Goal: Find specific fact: Find specific page/section

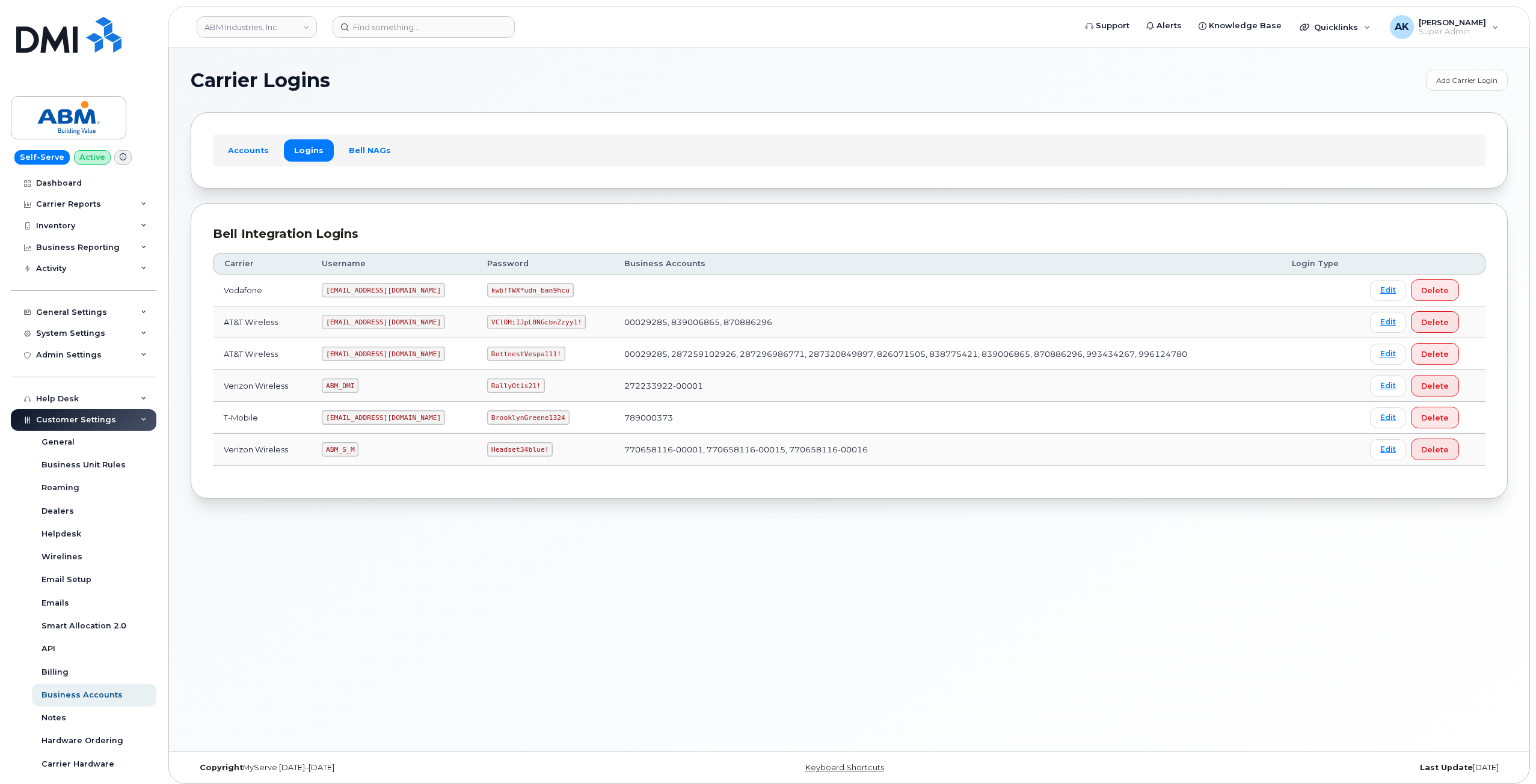
click at [369, 353] on code "[EMAIL_ADDRESS][DOMAIN_NAME]" at bounding box center [384, 354] width 123 height 14
click at [924, 567] on div "Carrier Logins Add Carrier Login Accounts Logins Bell NAGs Bell Integration Log…" at bounding box center [849, 400] width 1361 height 704
click at [365, 353] on code "[EMAIL_ADDRESS][DOMAIN_NAME]" at bounding box center [384, 354] width 123 height 14
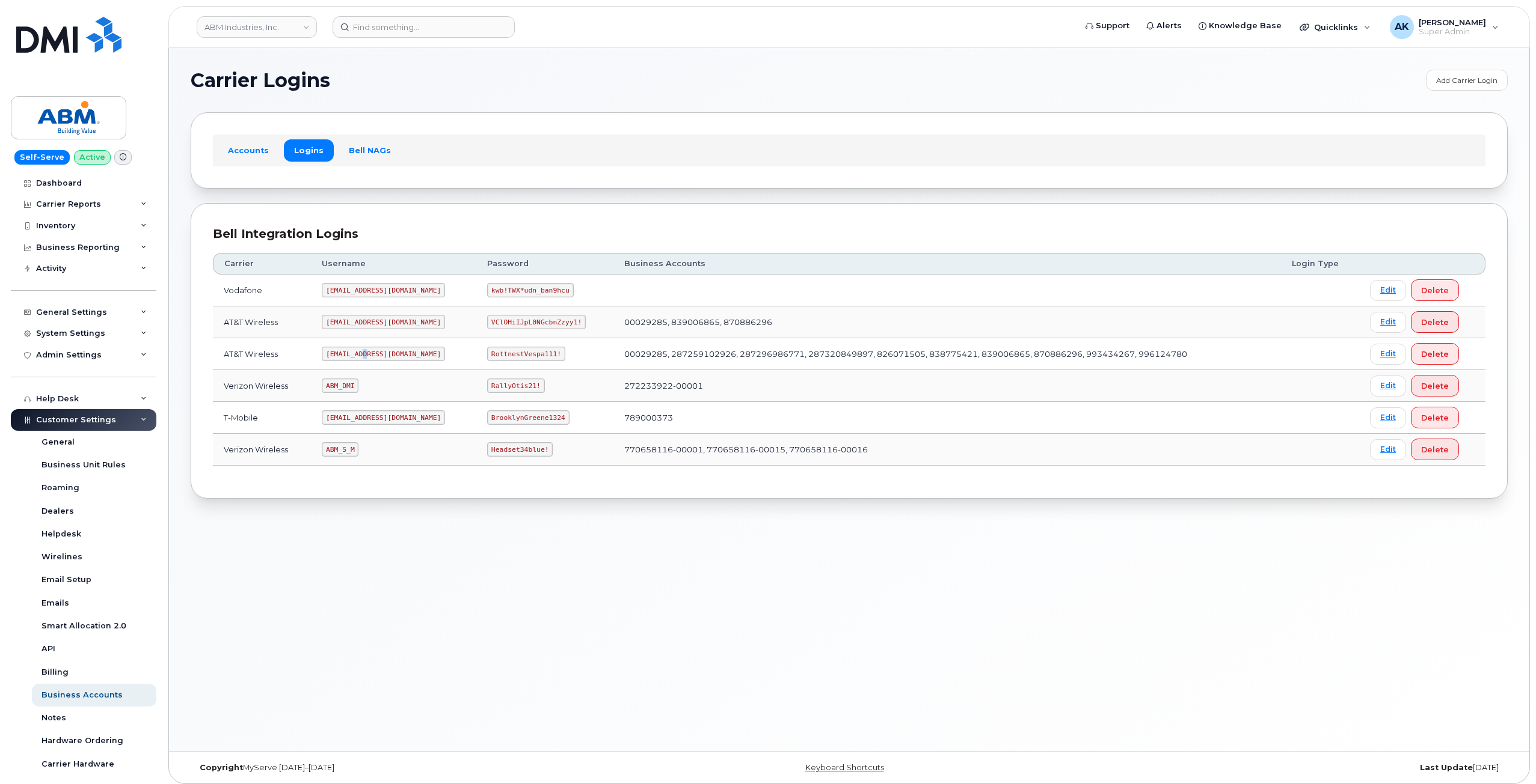
click at [365, 353] on code "[EMAIL_ADDRESS][DOMAIN_NAME]" at bounding box center [384, 354] width 123 height 14
copy code "[EMAIL_ADDRESS][DOMAIN_NAME]"
drag, startPoint x: 513, startPoint y: 355, endPoint x: 442, endPoint y: 351, distance: 71.1
click at [476, 351] on td "RottnestVespa111!" at bounding box center [544, 355] width 137 height 32
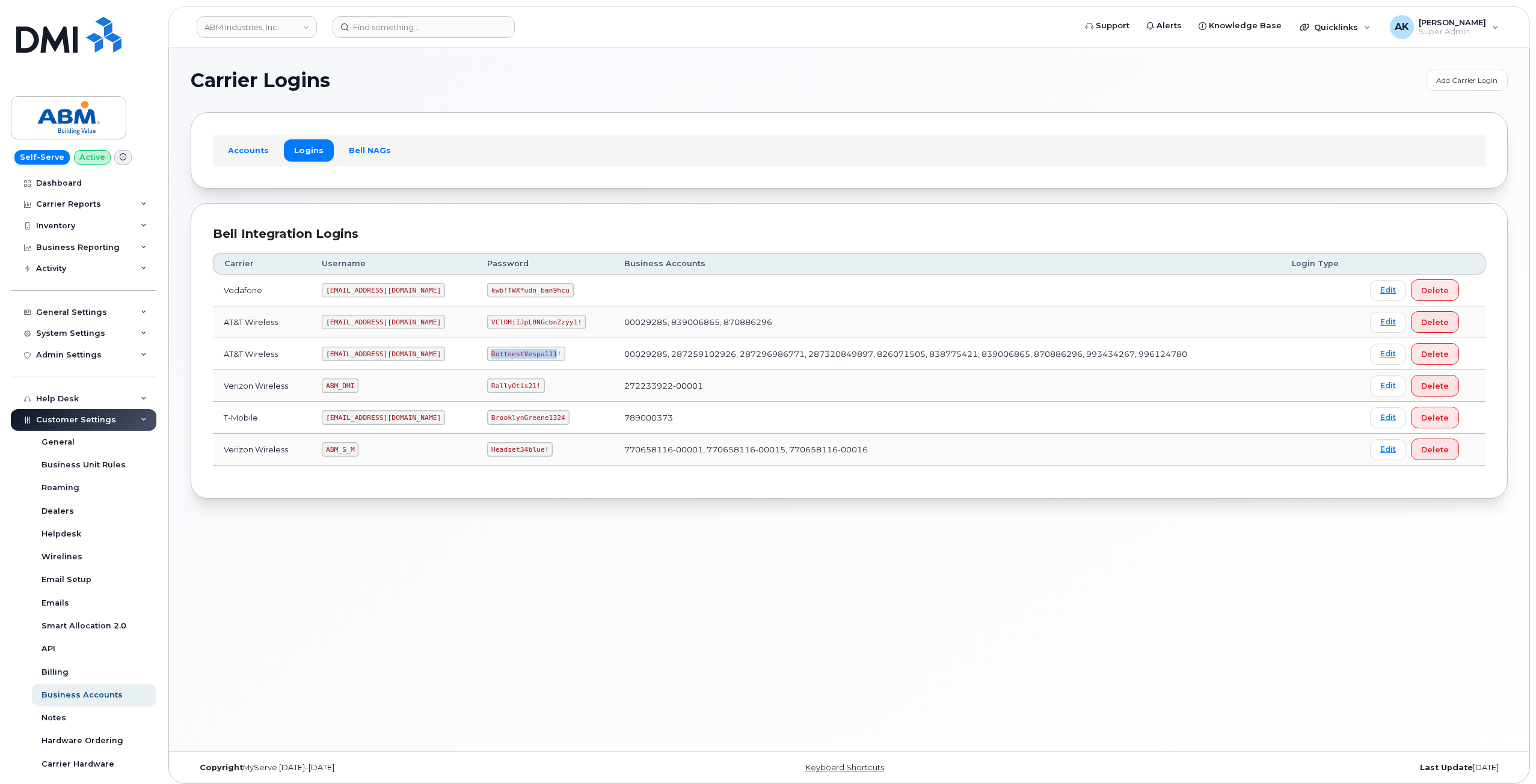
click at [510, 348] on code "RottnestVespa111!" at bounding box center [526, 354] width 79 height 14
drag, startPoint x: 515, startPoint y: 355, endPoint x: 443, endPoint y: 355, distance: 72.0
click at [476, 355] on td "RottnestVespa111!" at bounding box center [544, 355] width 137 height 32
copy code "RottnestVespa111!"
